Goal: Transaction & Acquisition: Purchase product/service

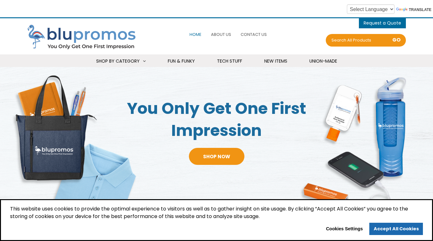
select select "Language Translate Widget"
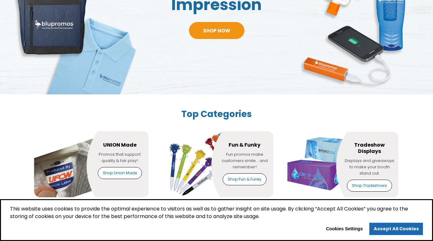
click at [337, 229] on button "Cookies Settings" at bounding box center [343, 229] width 45 height 10
checkbox input "true"
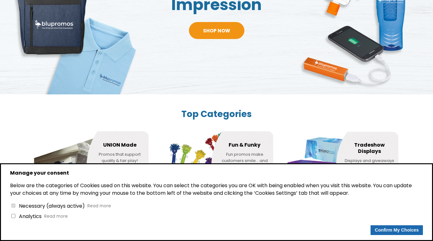
scroll to position [189, 0]
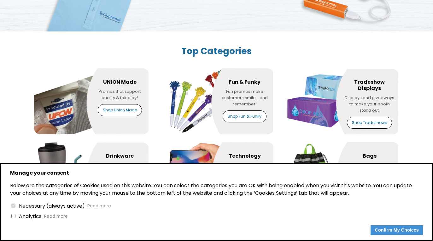
click at [391, 228] on button "Confirm My Choices" at bounding box center [396, 231] width 52 height 10
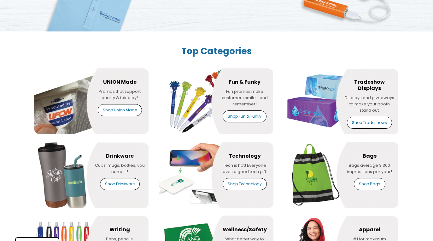
scroll to position [189, 0]
select select "Language Translate Widget"
click at [240, 117] on link "Shop Fun & Funky" at bounding box center [244, 117] width 44 height 12
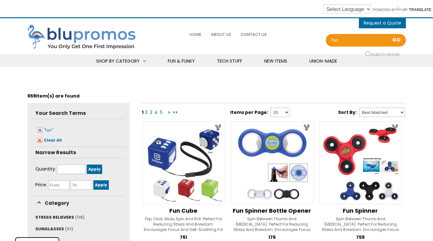
select select "Language Translate Widget"
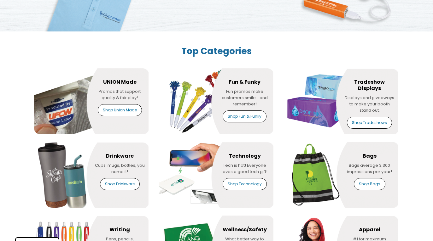
scroll to position [189, 0]
select select "Language Translate Widget"
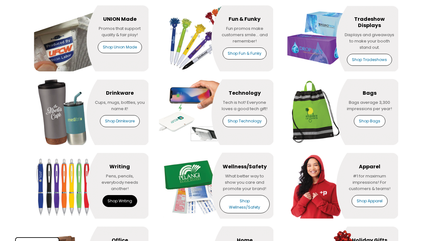
click at [113, 197] on link "Shop Writing" at bounding box center [119, 201] width 35 height 12
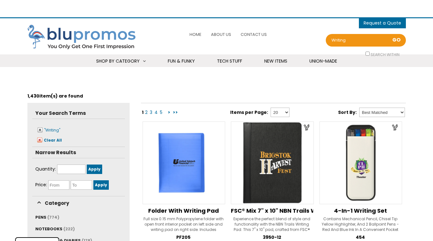
select select "Language Translate Widget"
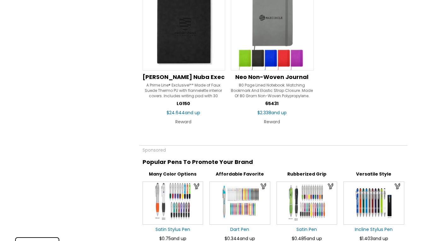
scroll to position [1134, 0]
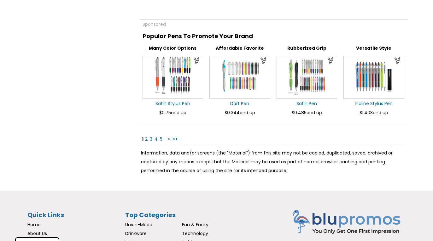
click at [145, 139] on link "2" at bounding box center [146, 139] width 4 height 6
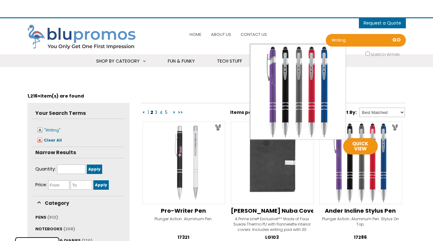
select select "Language Translate Widget"
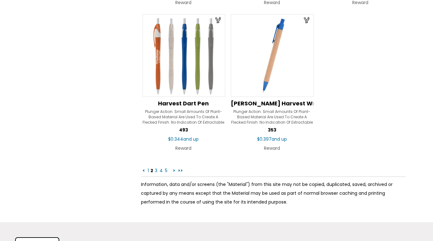
scroll to position [928, 0]
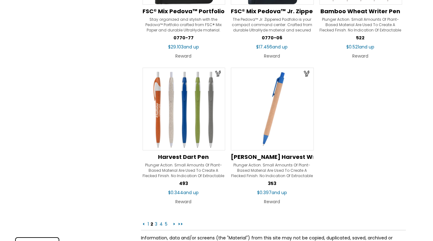
click at [154, 223] on link "3" at bounding box center [156, 224] width 4 height 6
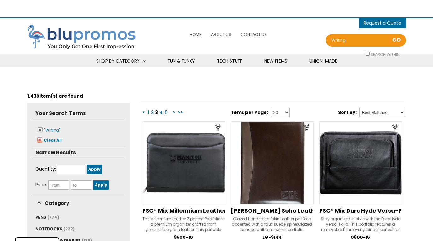
scroll to position [126, 0]
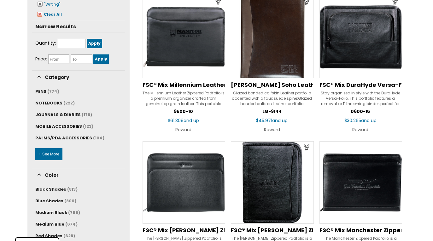
select select "Language Translate Widget"
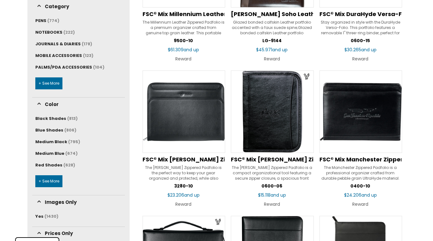
scroll to position [189, 0]
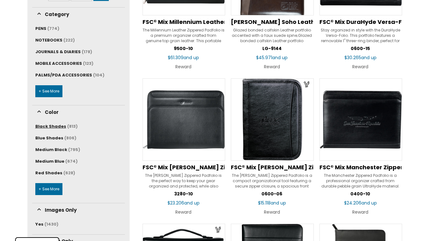
click at [61, 125] on span "Black Shades" at bounding box center [50, 127] width 31 height 6
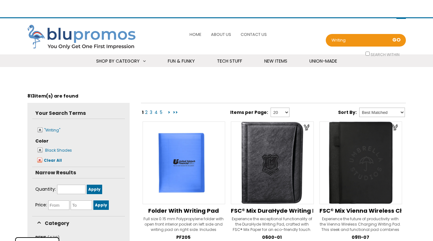
select select "Language Translate Widget"
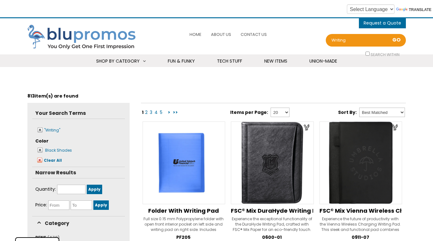
scroll to position [126, 0]
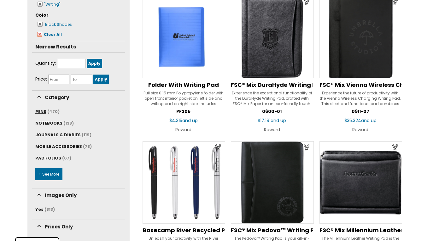
click at [52, 112] on span "(470)" at bounding box center [53, 112] width 12 height 6
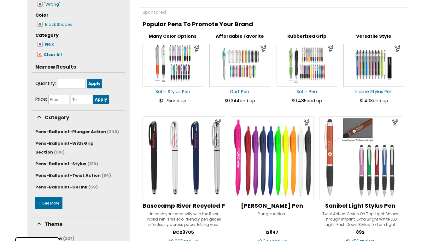
scroll to position [126, 0]
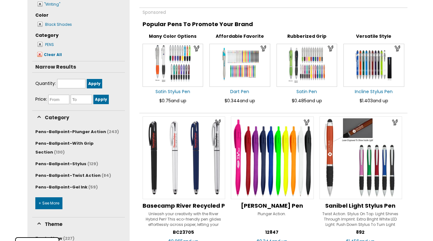
select select "Language Translate Widget"
click at [53, 198] on link "+ See More" at bounding box center [48, 204] width 27 height 12
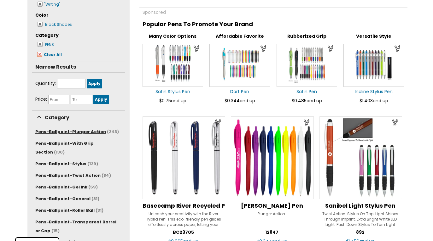
click at [73, 131] on span "Pens-Ballpoint-Plunger Action" at bounding box center [70, 132] width 71 height 6
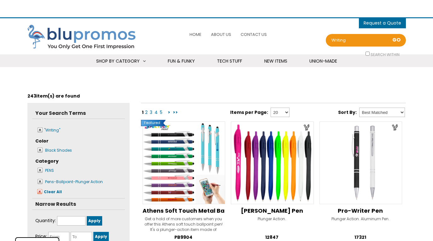
scroll to position [126, 0]
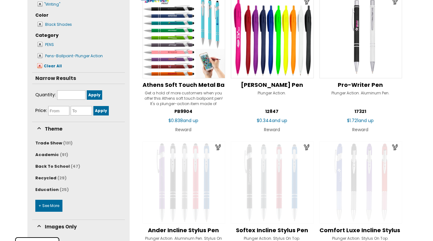
select select "Language Translate Widget"
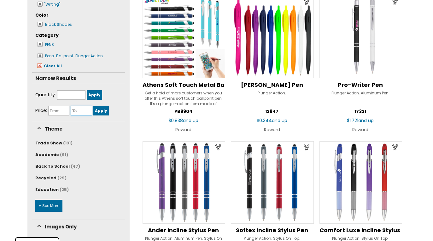
click at [80, 110] on input "text" at bounding box center [81, 110] width 21 height 9
drag, startPoint x: 87, startPoint y: 110, endPoint x: 57, endPoint y: 105, distance: 30.4
click at [57, 105] on ul "Price 1.00 Apply" at bounding box center [78, 112] width 93 height 19
type input "0.80"
click at [101, 109] on input "Apply" at bounding box center [100, 110] width 15 height 9
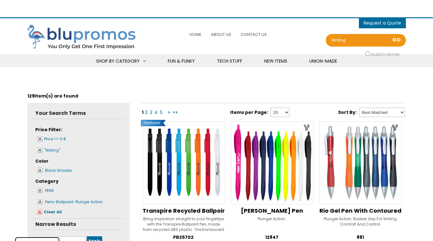
select select "Language Translate Widget"
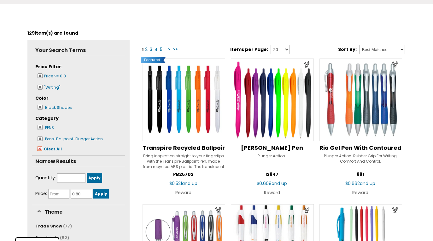
scroll to position [189, 0]
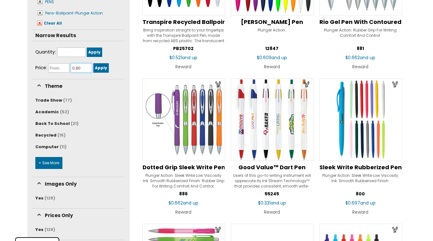
drag, startPoint x: 82, startPoint y: 67, endPoint x: 46, endPoint y: 62, distance: 36.5
click at [46, 62] on ul "Price 0.80 Apply" at bounding box center [78, 69] width 93 height 19
type input "0.30"
click at [98, 67] on input "Apply" at bounding box center [100, 67] width 15 height 9
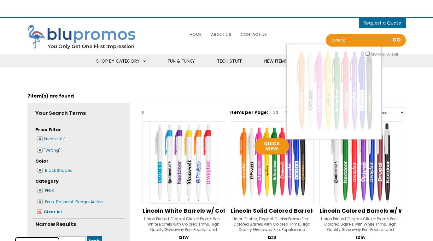
select select "Language Translate Widget"
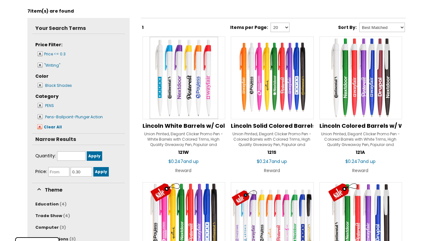
scroll to position [126, 0]
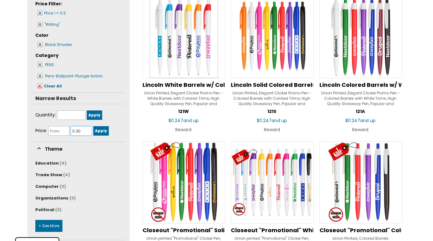
drag, startPoint x: 83, startPoint y: 133, endPoint x: 76, endPoint y: 131, distance: 7.8
click at [76, 131] on input "0.30" at bounding box center [81, 130] width 21 height 9
type input "0.40"
click at [96, 129] on input "Apply" at bounding box center [100, 130] width 15 height 9
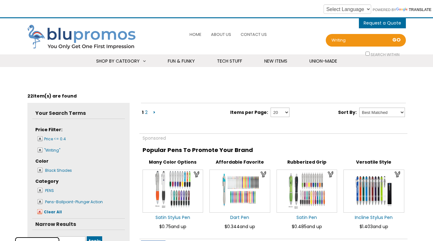
select select "Language Translate Widget"
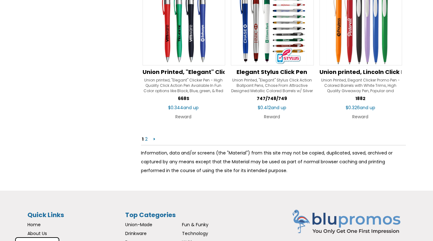
scroll to position [1071, 0]
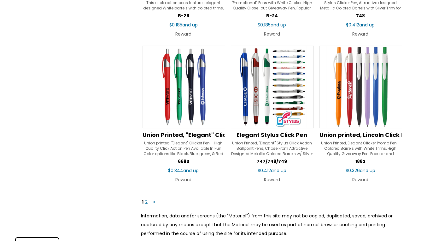
click at [146, 203] on link "2" at bounding box center [146, 202] width 4 height 6
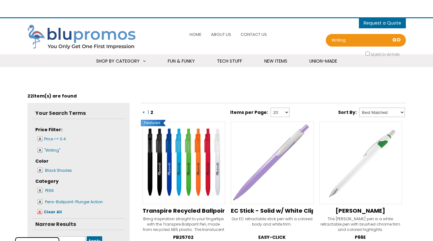
select select "Language Translate Widget"
click at [195, 34] on span "Home" at bounding box center [195, 35] width 12 height 6
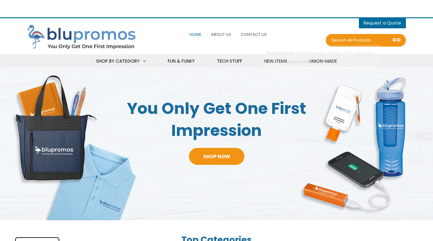
select select "Language Translate Widget"
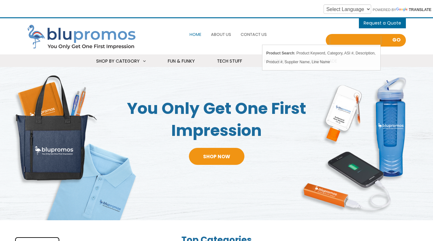
click at [355, 40] on input "Search all Products" at bounding box center [355, 40] width 50 height 9
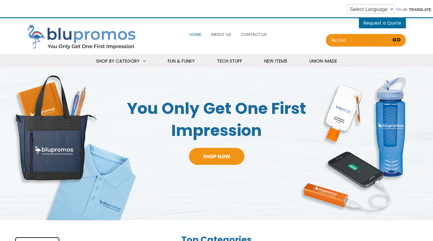
type input "bic clic"
click at [397, 41] on link "Go" at bounding box center [395, 40] width 11 height 9
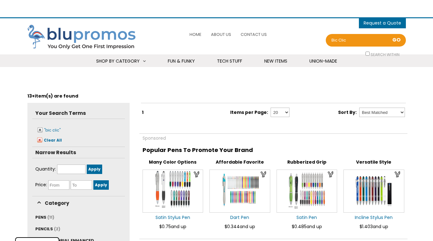
select select "Language Translate Widget"
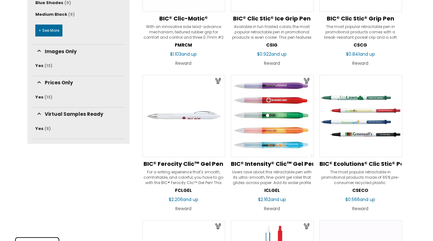
scroll to position [325, 0]
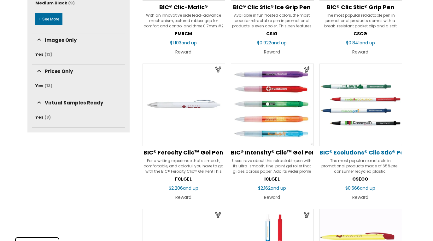
click at [365, 150] on span "BIC® Ecolutions® Clic Stic® Pen" at bounding box center [363, 153] width 88 height 8
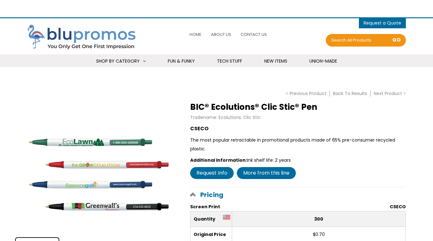
select select "Language Translate Widget"
drag, startPoint x: 17, startPoint y: 81, endPoint x: 82, endPoint y: 35, distance: 79.6
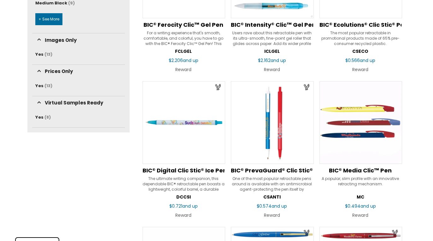
scroll to position [325, 0]
select select "Language Translate Widget"
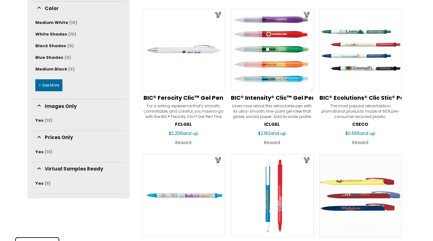
scroll to position [252, 0]
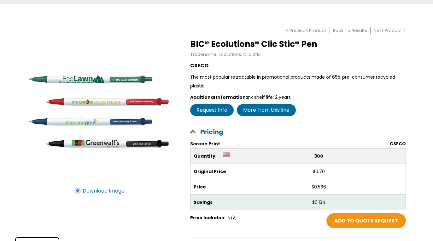
scroll to position [63, 0]
select select "Language Translate Widget"
